Goal: Task Accomplishment & Management: Use online tool/utility

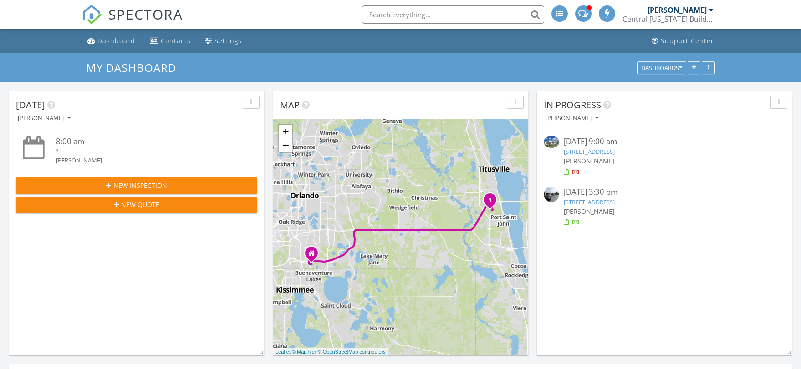
scroll to position [5, 5]
click at [615, 153] on link "1613 Evening Smt Cir, Minneola, FL 34715" at bounding box center [589, 152] width 51 height 8
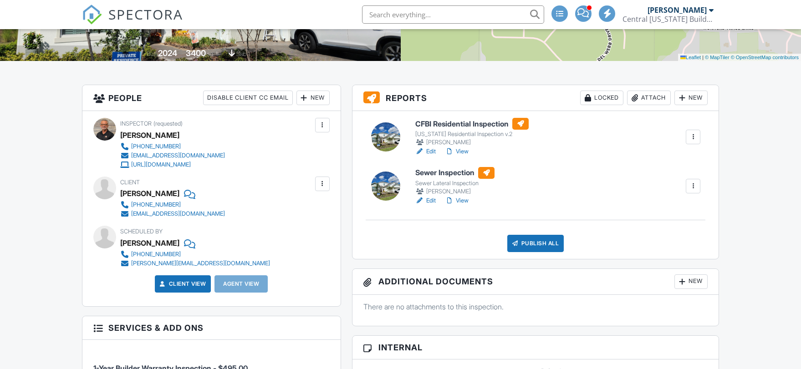
click at [524, 243] on div "Publish All" at bounding box center [535, 243] width 57 height 17
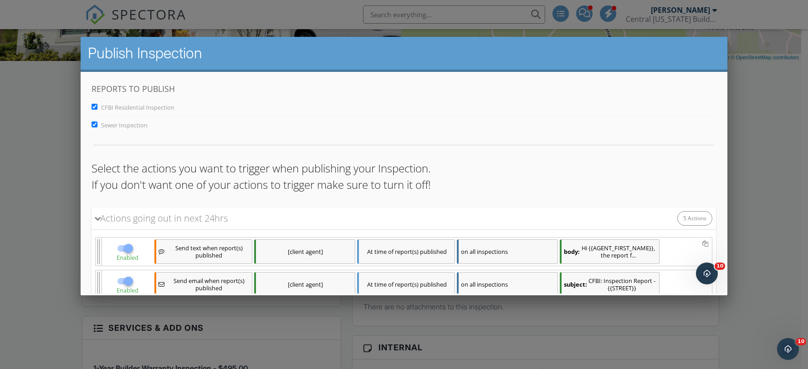
click at [92, 124] on input "Sewer Inspection" at bounding box center [95, 125] width 6 height 6
checkbox input "false"
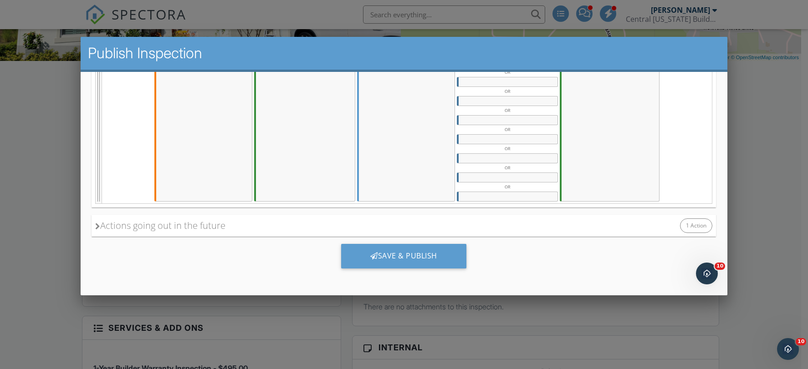
scroll to position [0, 0]
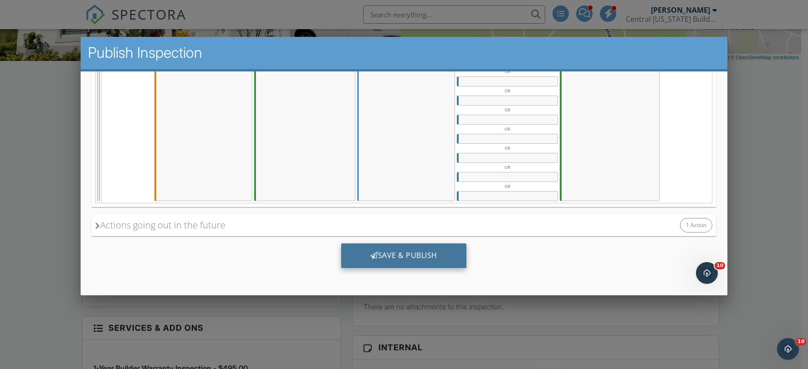
click at [441, 255] on div "Save & Publish" at bounding box center [403, 256] width 125 height 25
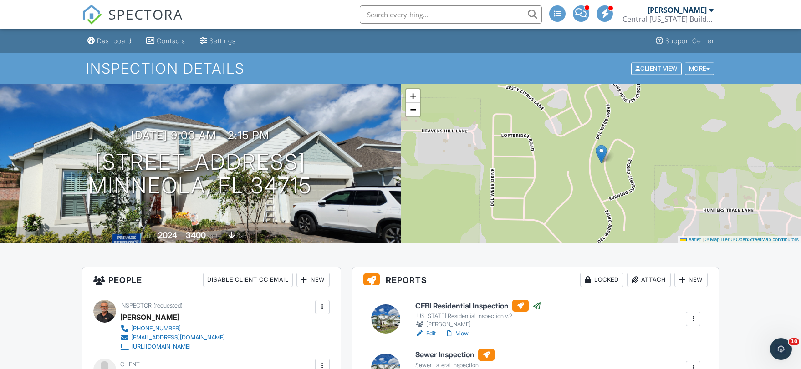
click at [115, 42] on div "Dashboard" at bounding box center [114, 41] width 35 height 8
